Goal: Navigation & Orientation: Go to known website

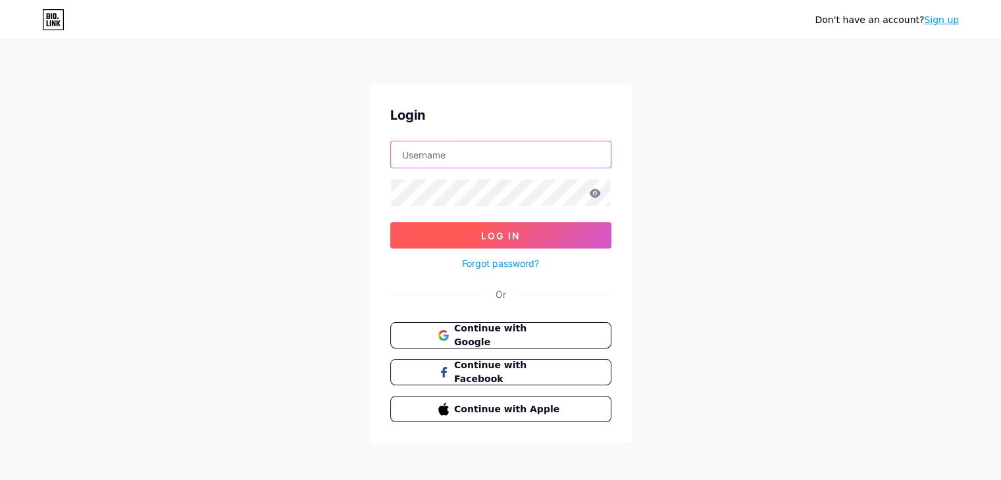
type input "[EMAIL_ADDRESS][DOMAIN_NAME]"
click at [516, 238] on span "Log In" at bounding box center [500, 235] width 39 height 11
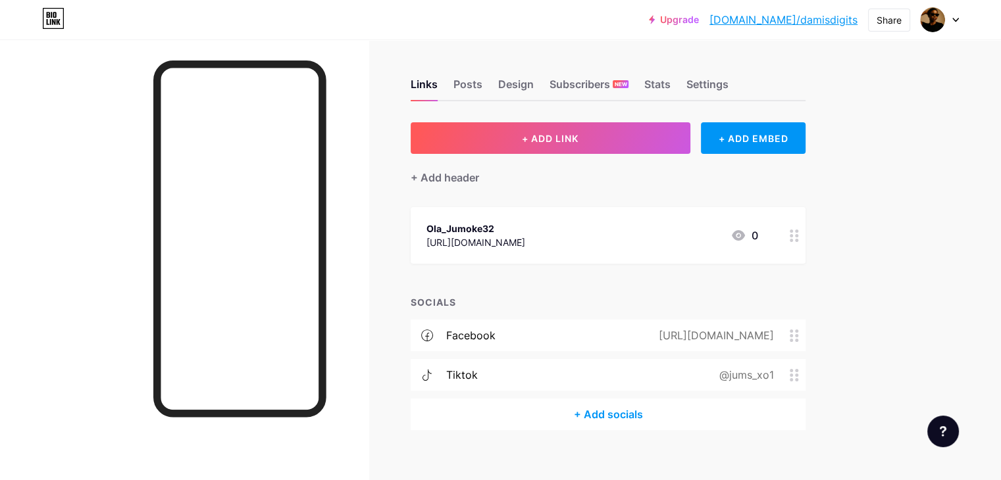
click at [520, 61] on div "Links Posts Design Subscribers NEW Stats Settings" at bounding box center [608, 78] width 395 height 46
click at [799, 16] on link "[DOMAIN_NAME]/damisdigits" at bounding box center [783, 20] width 148 height 16
